Goal: Transaction & Acquisition: Download file/media

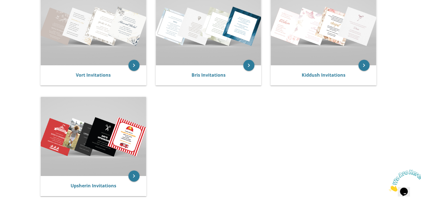
scroll to position [139, 0]
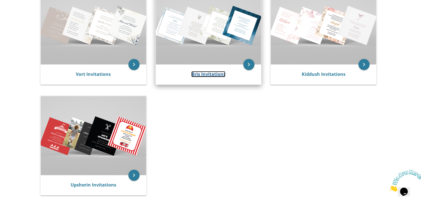
click at [203, 73] on link "Bris Invitations" at bounding box center [208, 74] width 34 height 6
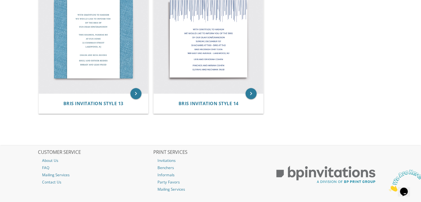
scroll to position [693, 0]
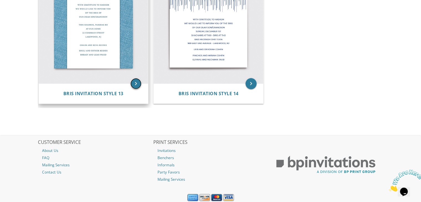
click at [139, 83] on icon "keyboard_arrow_right" at bounding box center [135, 83] width 11 height 11
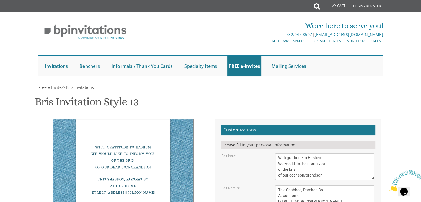
scroll to position [83, 0]
click at [349, 153] on textarea "With gratitude to Hashem We would like to inform you of the bris of our dear so…" at bounding box center [324, 166] width 99 height 27
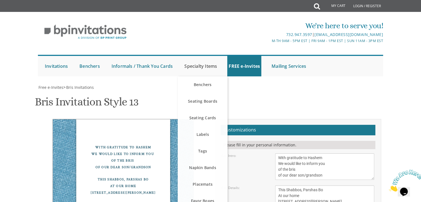
scroll to position [111, 0]
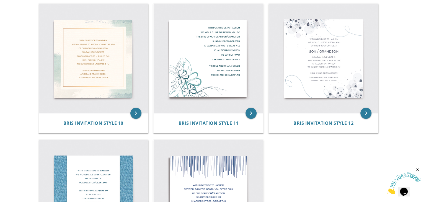
scroll to position [526, 0]
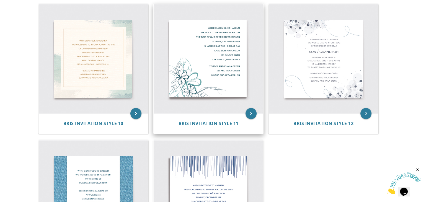
click at [207, 73] on img at bounding box center [209, 59] width 110 height 110
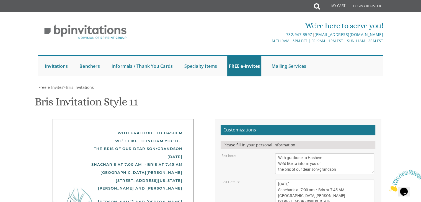
scroll to position [139, 0]
